Goal: Task Accomplishment & Management: Manage account settings

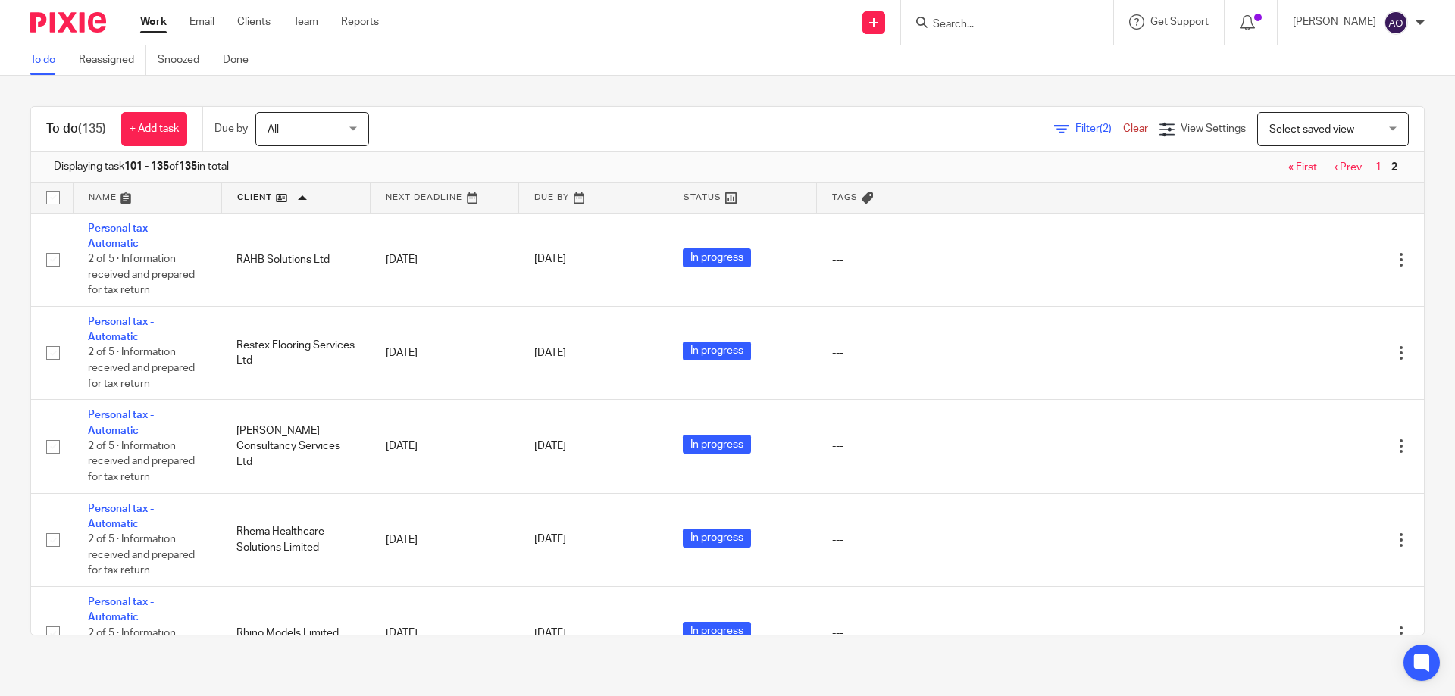
click at [1288, 165] on link "« First" at bounding box center [1302, 167] width 29 height 11
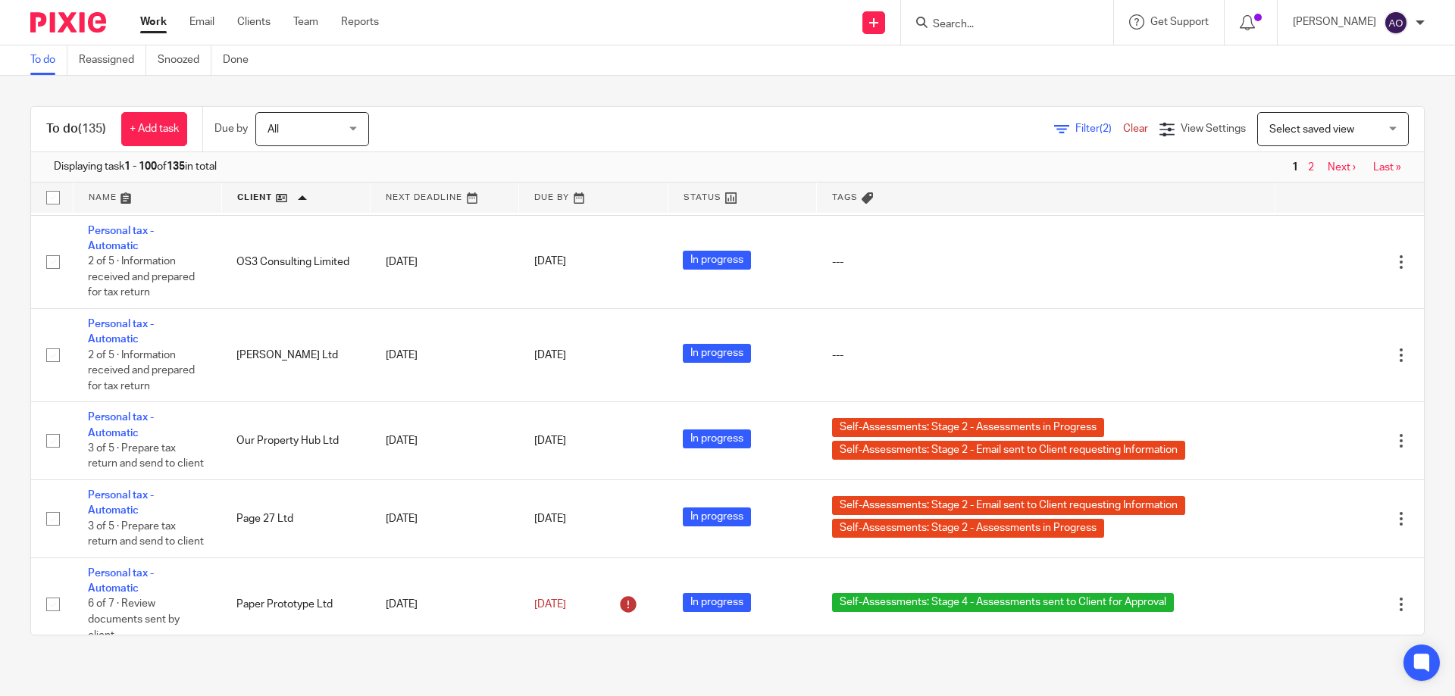
scroll to position [7958, 0]
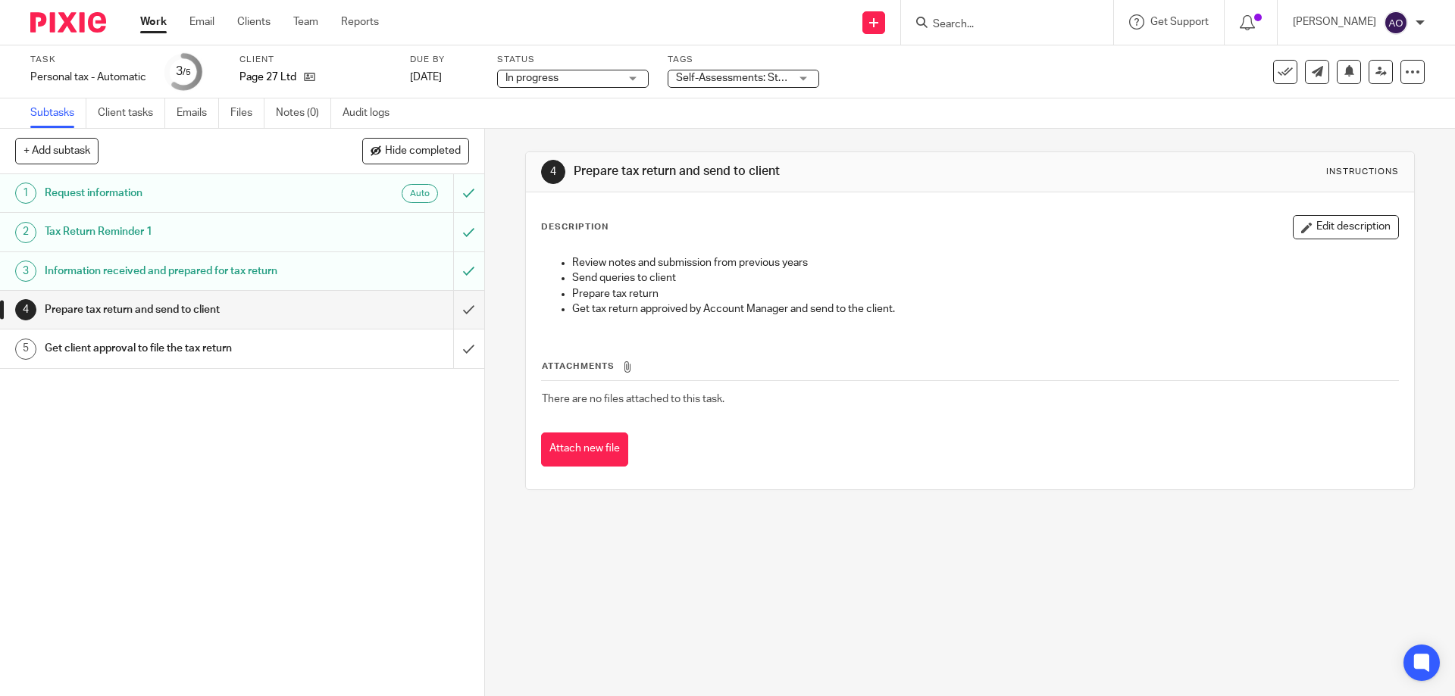
click at [807, 77] on div "Self-Assessments: Stage 2 - Assessments in Progress + 1" at bounding box center [744, 79] width 152 height 18
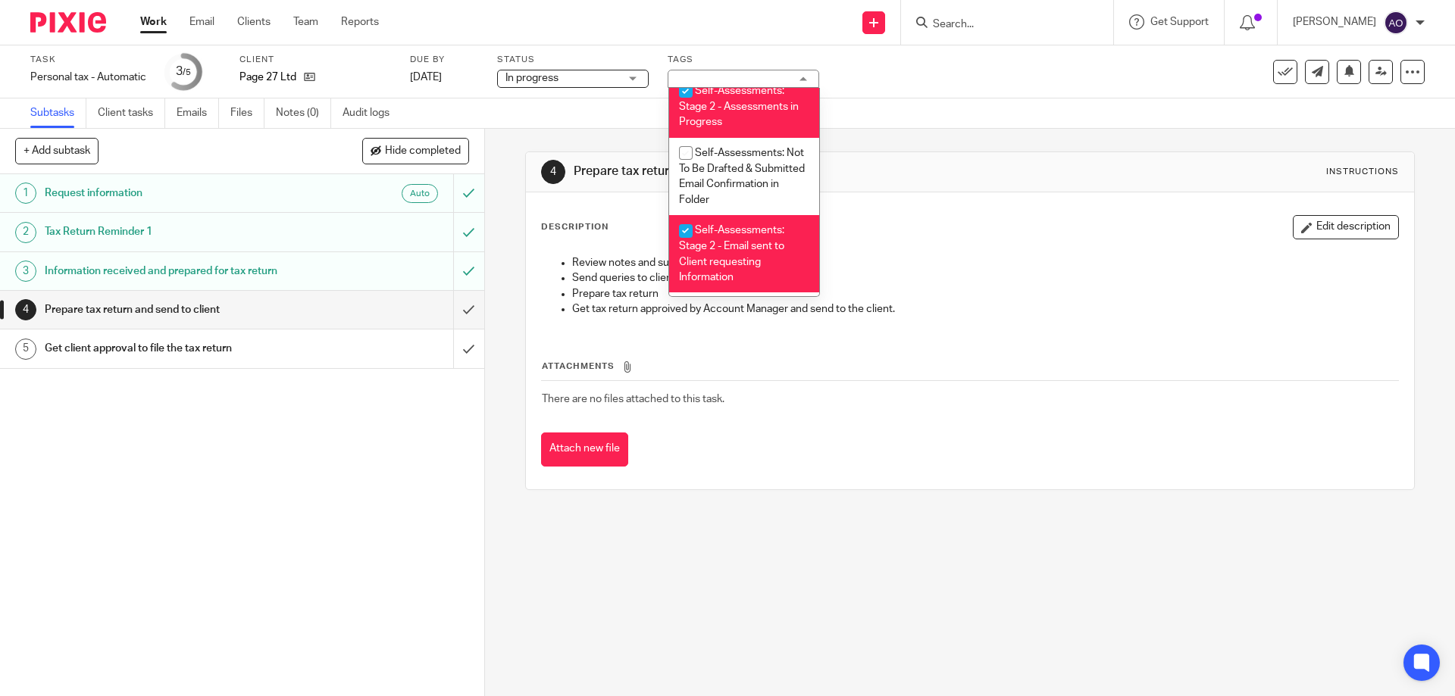
scroll to position [330, 0]
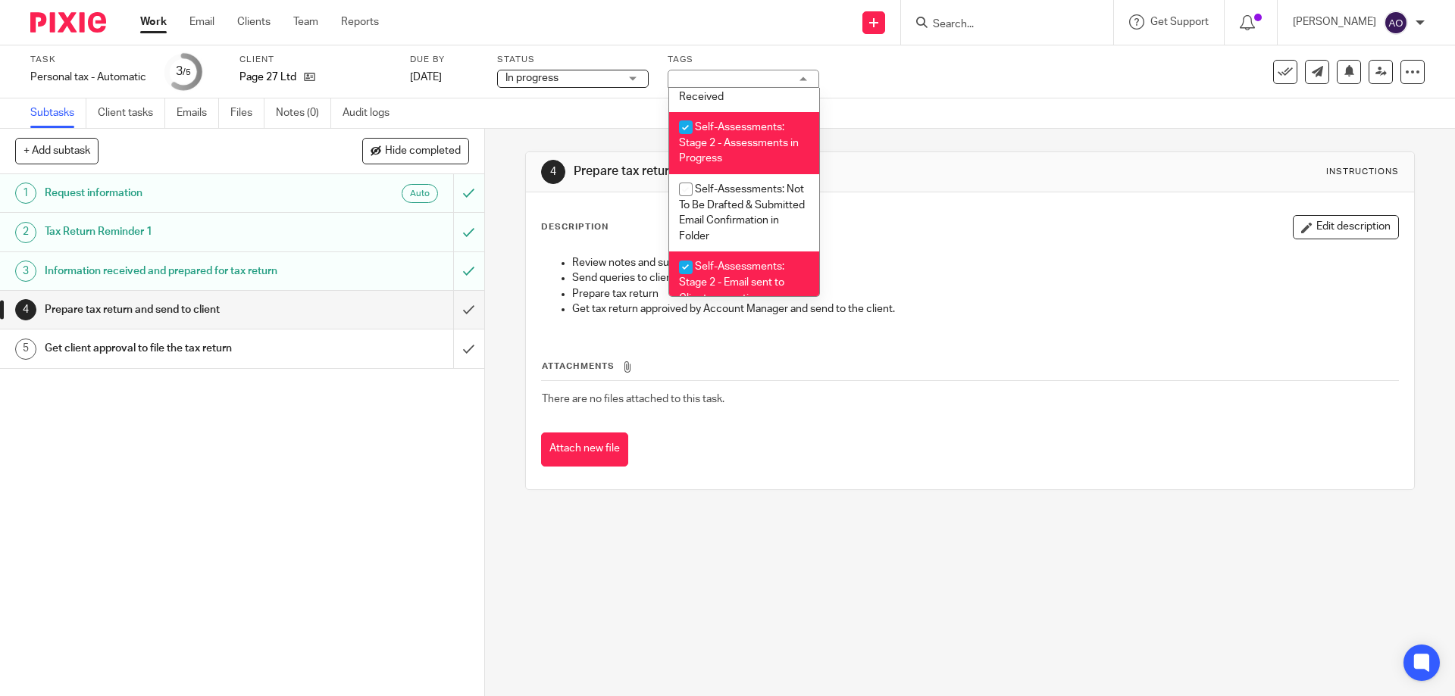
click at [687, 124] on input "checkbox" at bounding box center [685, 127] width 29 height 29
checkbox input "false"
click at [688, 264] on input "checkbox" at bounding box center [685, 267] width 29 height 29
checkbox input "false"
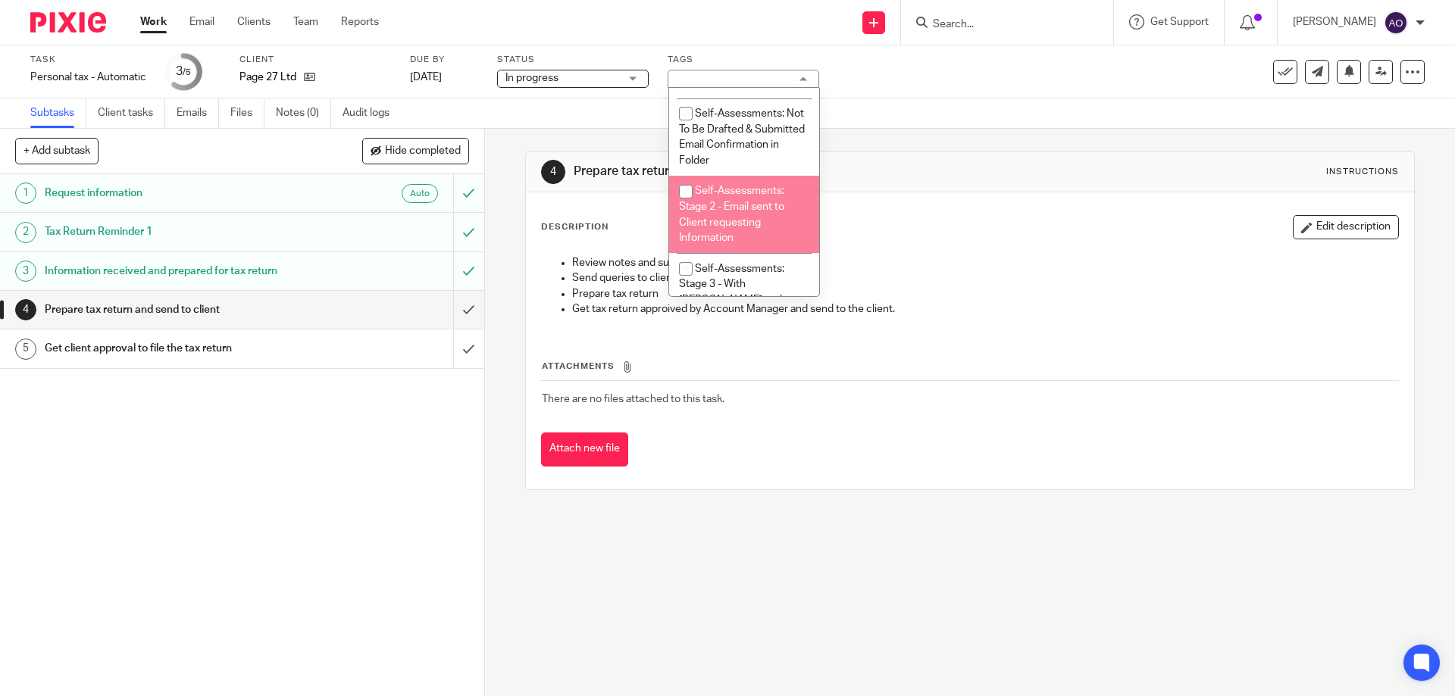
scroll to position [557, 0]
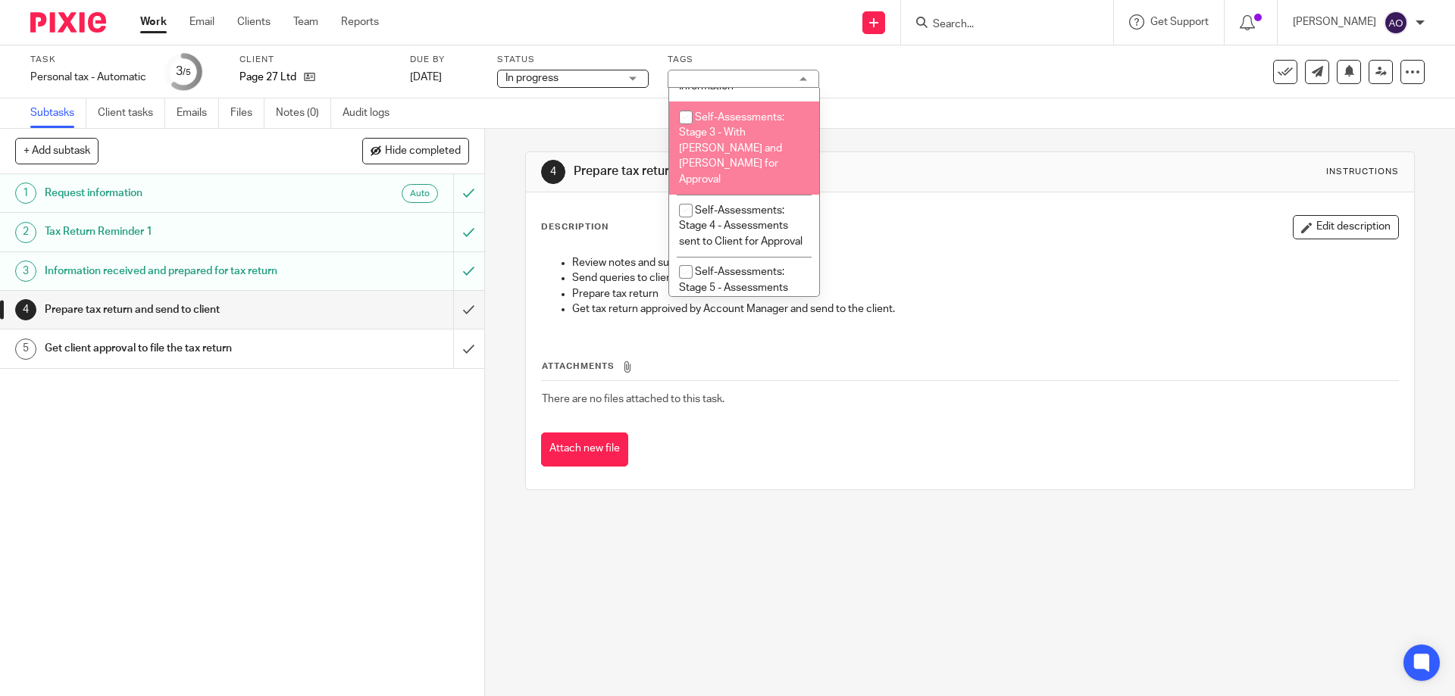
click at [686, 116] on input "checkbox" at bounding box center [685, 117] width 29 height 29
checkbox input "true"
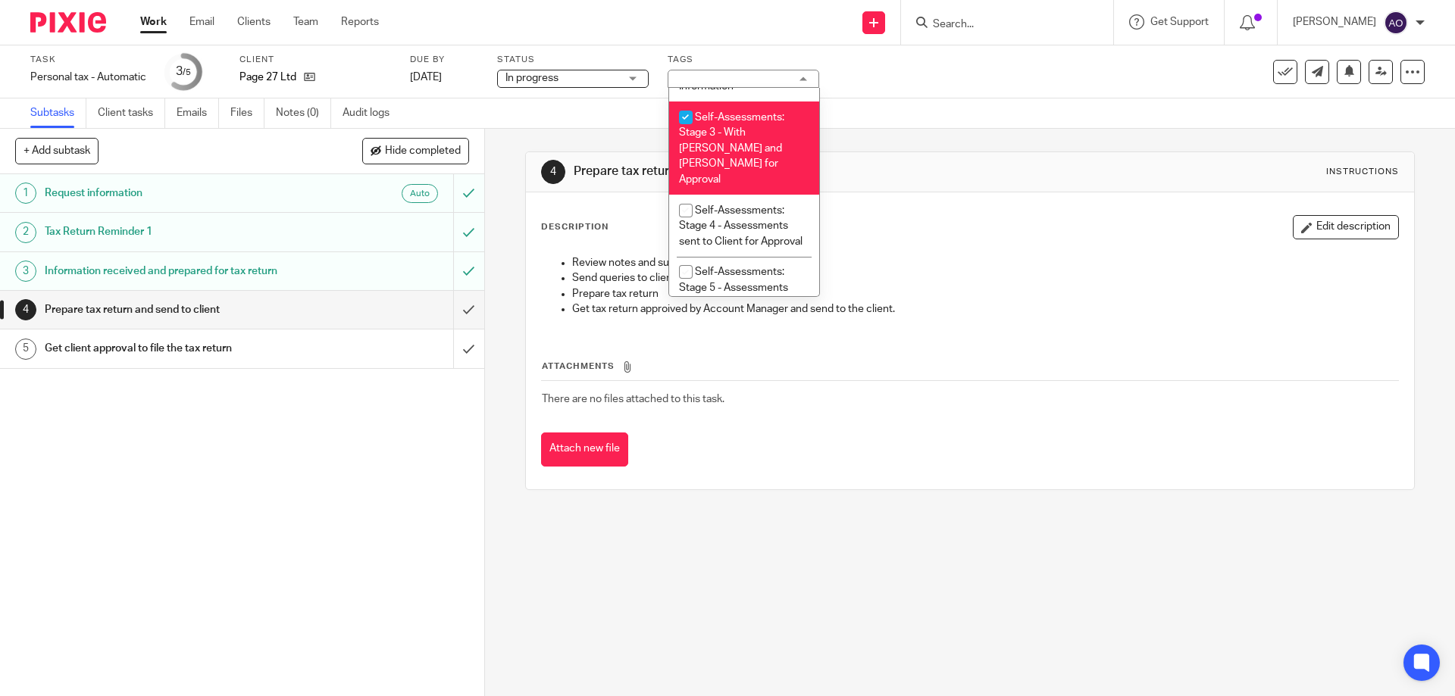
click at [385, 424] on div "1 Request information Auto 2 Tax Return Reminder 1 3 Information received and p…" at bounding box center [242, 435] width 484 height 522
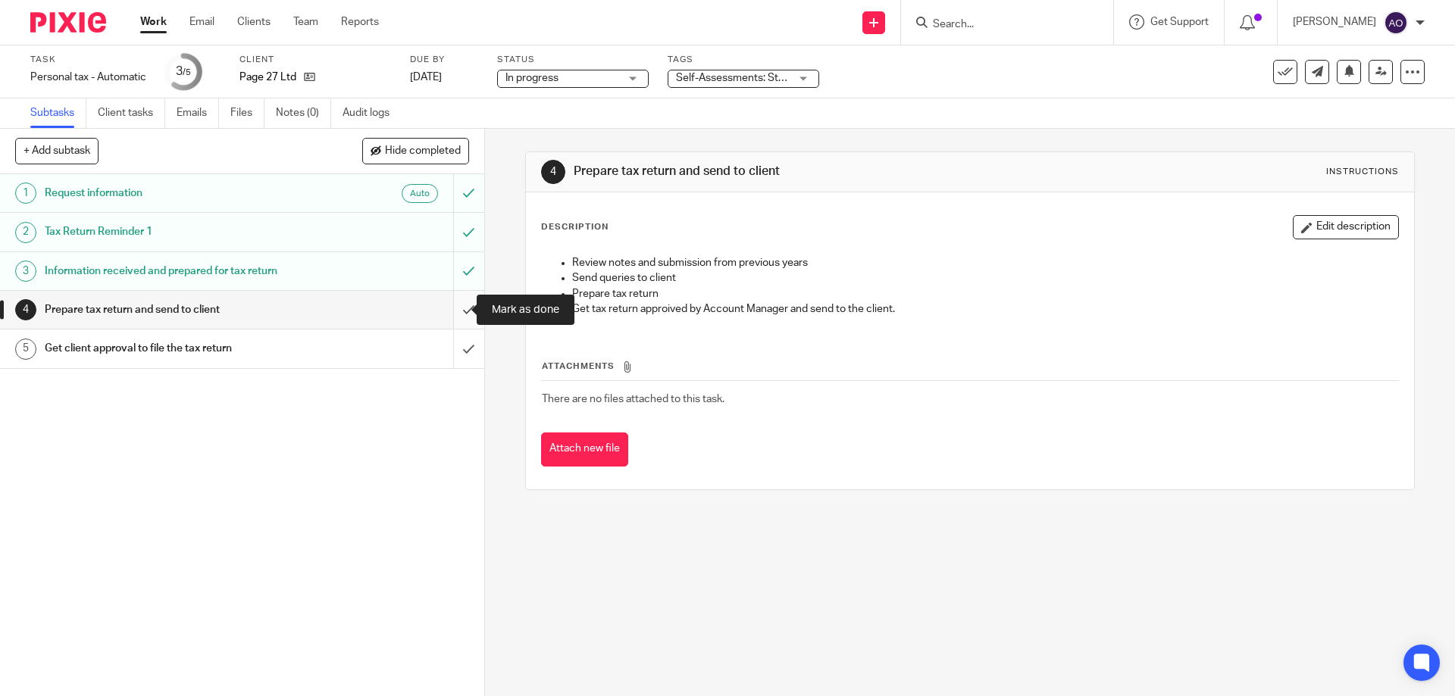
click at [451, 302] on input "submit" at bounding box center [242, 310] width 484 height 38
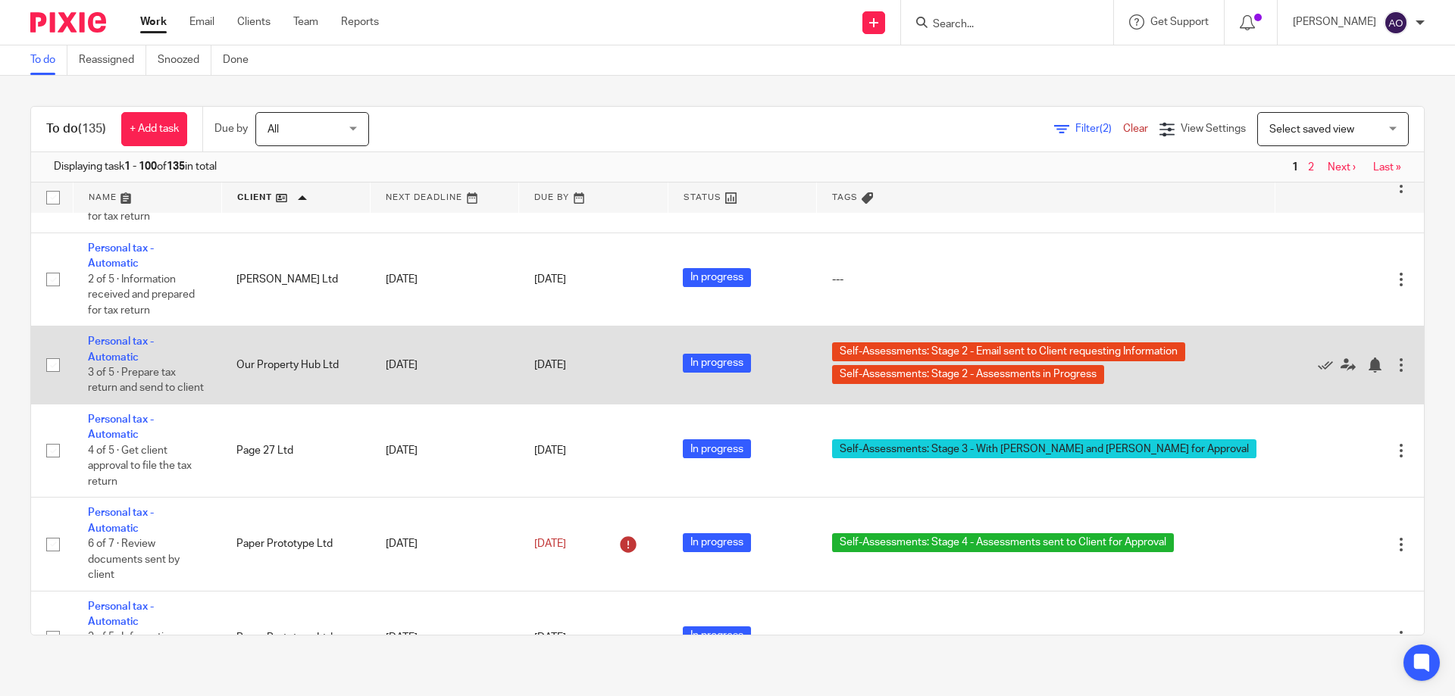
scroll to position [8033, 0]
